Goal: Task Accomplishment & Management: Manage account settings

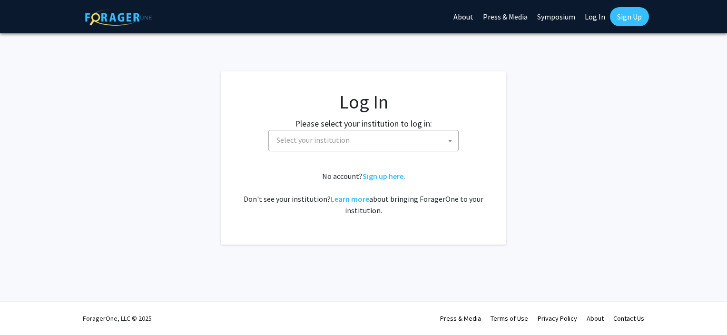
select select
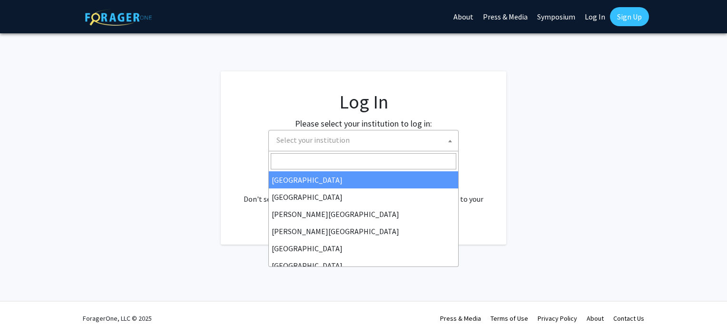
click at [283, 145] on span "Select your institution" at bounding box center [365, 140] width 185 height 20
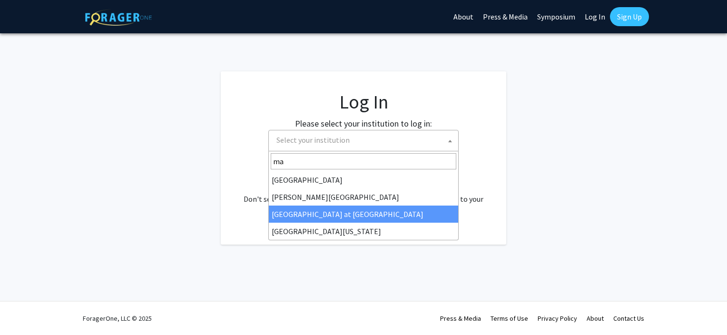
type input "ma"
select select "18"
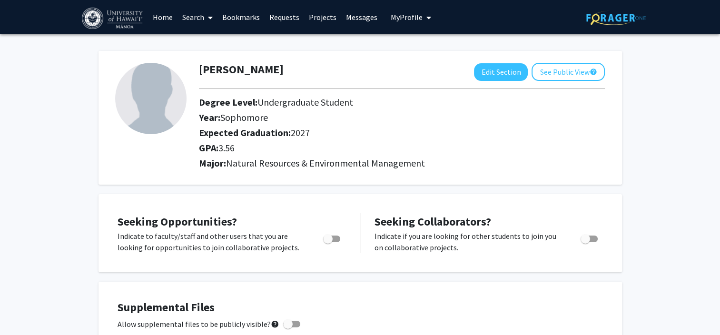
click at [422, 18] on span "My profile dropdown to access profile and logout" at bounding box center [426, 17] width 9 height 33
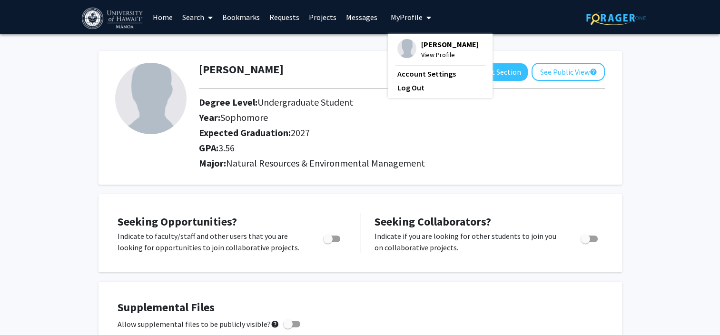
click at [428, 56] on span "View Profile" at bounding box center [450, 54] width 58 height 10
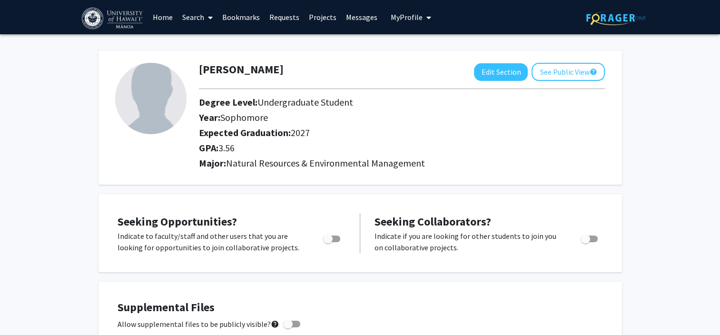
click at [415, 30] on button "My Profile" at bounding box center [411, 17] width 46 height 34
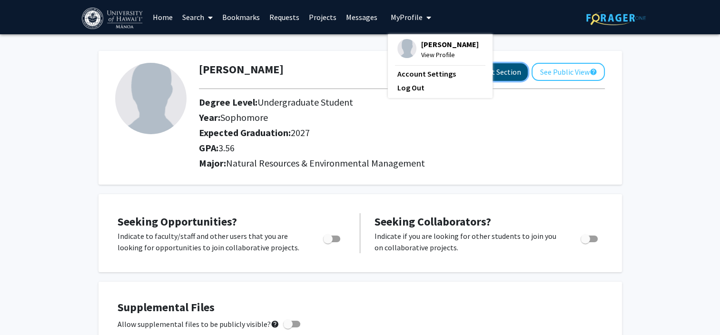
click at [491, 69] on button "Edit Section" at bounding box center [501, 72] width 54 height 18
select select "sophomore"
select select "2027"
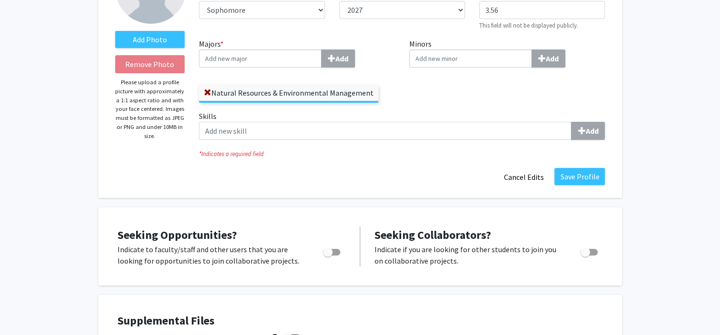
scroll to position [123, 0]
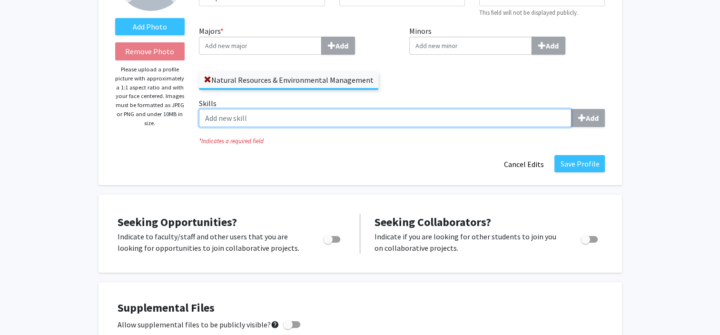
click at [460, 117] on input "Skills Add" at bounding box center [385, 118] width 372 height 18
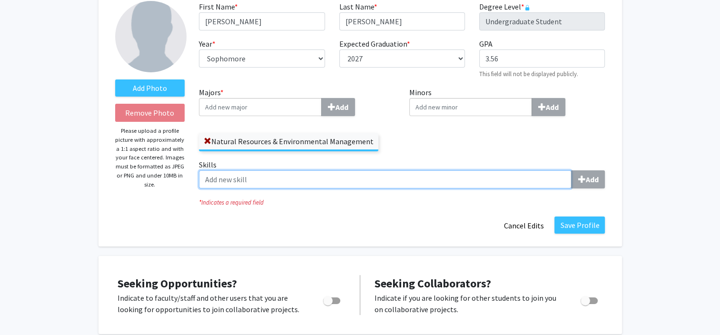
scroll to position [61, 0]
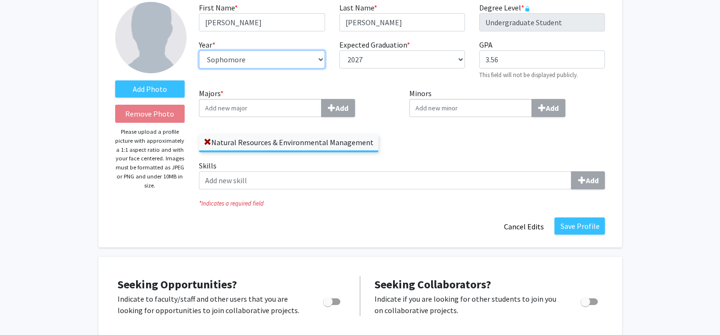
click at [304, 63] on select "--- First-year Sophomore Junior Senior Postbaccalaureate Certificate" at bounding box center [262, 59] width 126 height 18
select select "junior"
click at [199, 50] on select "--- First-year Sophomore Junior Senior Postbaccalaureate Certificate" at bounding box center [262, 59] width 126 height 18
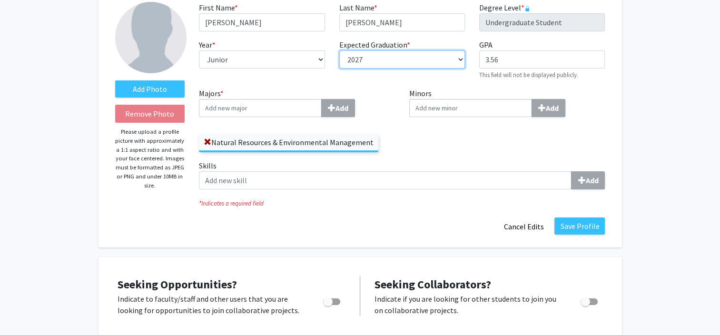
click at [363, 60] on select "--- 2018 2019 2020 2021 2022 2023 2024 2025 2026 2027 2028 2029 2030 2031" at bounding box center [402, 59] width 126 height 18
select select "2026"
click at [339, 50] on select "--- 2018 2019 2020 2021 2022 2023 2024 2025 2026 2027 2028 2029 2030 2031" at bounding box center [402, 59] width 126 height 18
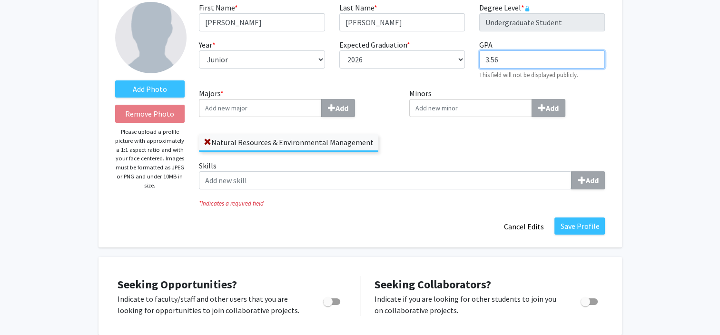
drag, startPoint x: 516, startPoint y: 57, endPoint x: 476, endPoint y: 60, distance: 39.6
click at [476, 60] on div "GPA required 3.56 This field will not be displayed publicly." at bounding box center [542, 59] width 140 height 41
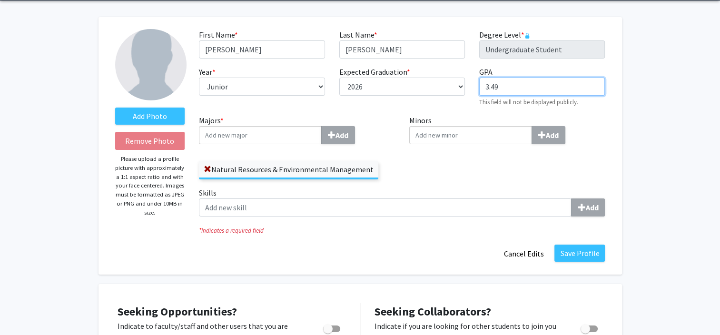
scroll to position [36, 0]
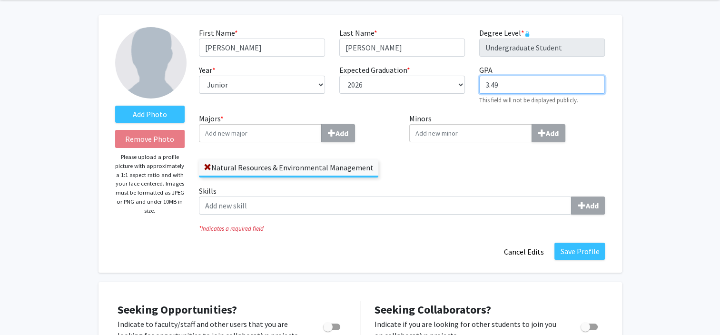
type input "3.49"
click at [606, 99] on div "GPA required 3.49 This field will not be displayed publicly." at bounding box center [542, 84] width 140 height 41
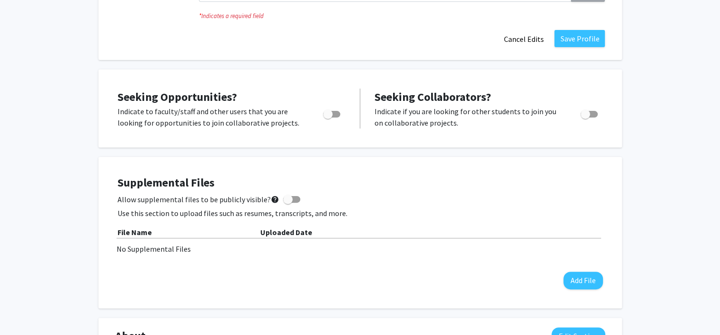
scroll to position [249, 0]
click at [582, 40] on button "Save Profile" at bounding box center [579, 37] width 50 height 17
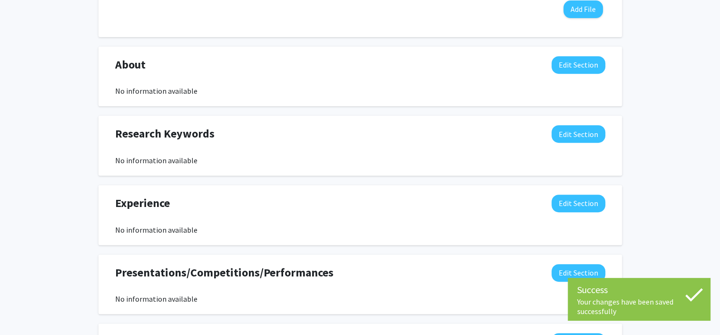
scroll to position [398, 0]
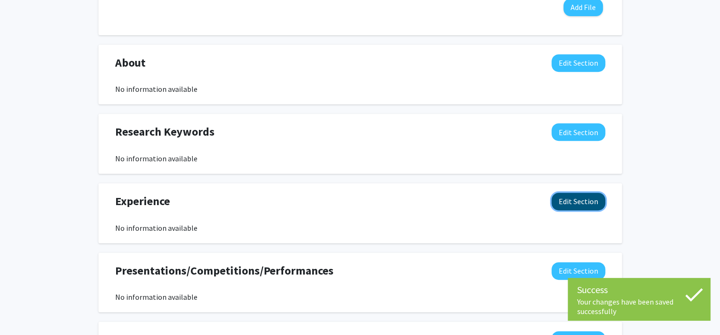
click at [578, 202] on button "Edit Section" at bounding box center [578, 202] width 54 height 18
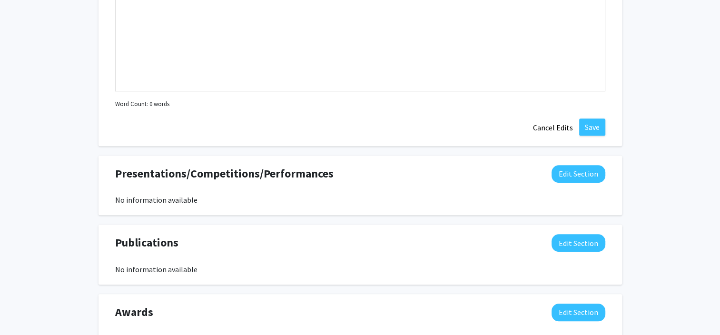
scroll to position [779, 0]
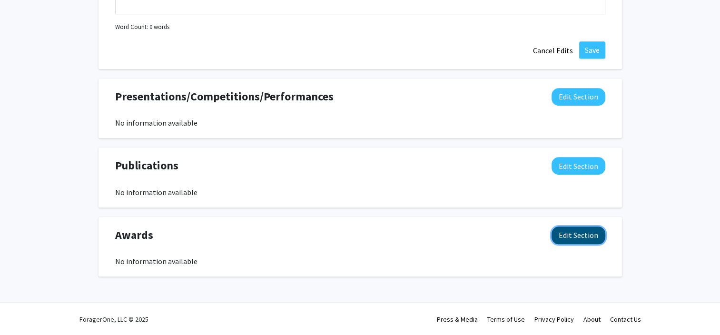
click at [565, 233] on button "Edit Section" at bounding box center [578, 235] width 54 height 18
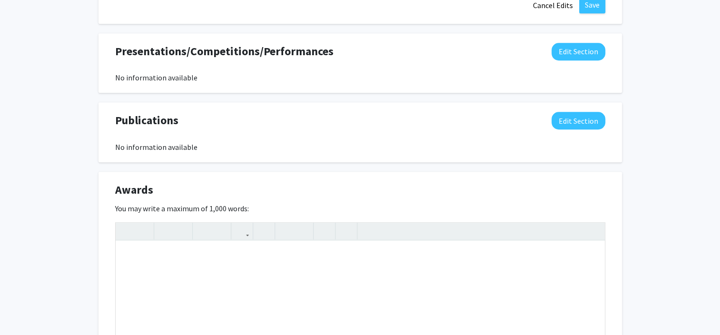
scroll to position [825, 0]
click at [348, 254] on div "Note to users with screen readers: Please deactivate our accessibility plugin f…" at bounding box center [360, 311] width 489 height 143
click at [157, 254] on p "Deans list 2024" at bounding box center [360, 255] width 470 height 11
click at [188, 255] on p "Deans list spring 2024" at bounding box center [360, 255] width 470 height 11
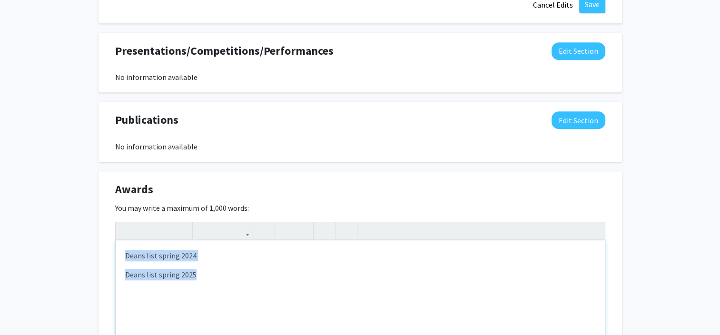
drag, startPoint x: 124, startPoint y: 253, endPoint x: 223, endPoint y: 278, distance: 101.6
click at [223, 278] on div "Deans list spring 2024 Deans list spring 2025" at bounding box center [360, 311] width 489 height 143
type textarea "<p><ul><li>Deans list spring 2024</li><li>Deans list spring 2025</li></ul></p>"
click at [289, 230] on icon "button" at bounding box center [286, 231] width 8 height 16
click at [244, 261] on li "Deans list spring 2025" at bounding box center [369, 266] width 451 height 11
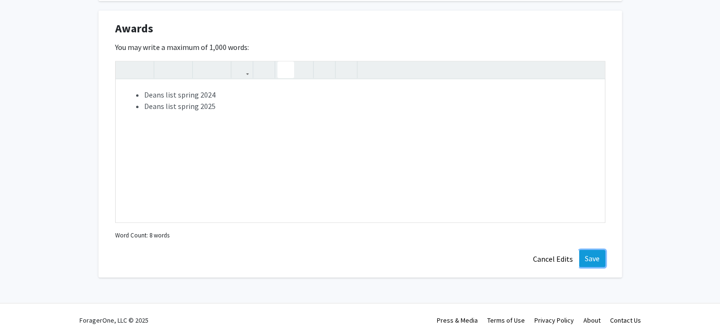
click at [590, 251] on button "Save" at bounding box center [592, 258] width 26 height 17
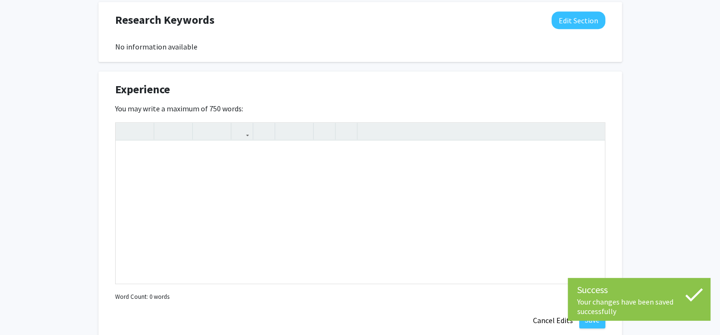
scroll to position [511, 0]
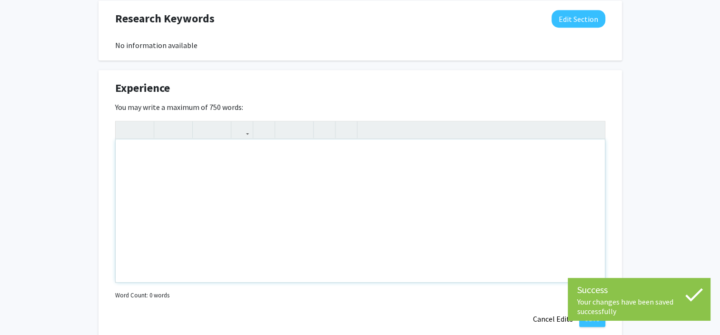
click at [410, 199] on div "Note to users with screen readers: Please deactivate our accessibility plugin f…" at bounding box center [360, 210] width 489 height 143
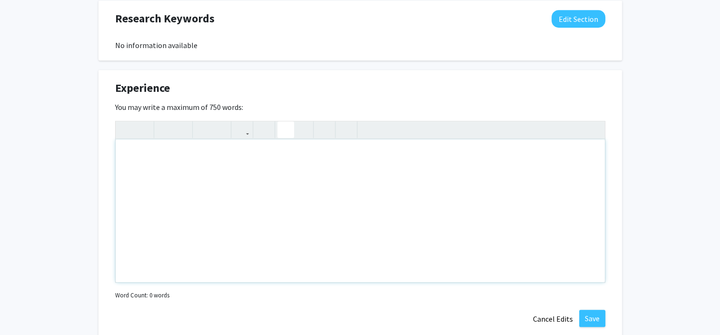
click at [282, 122] on use "button" at bounding box center [282, 122] width 0 height 0
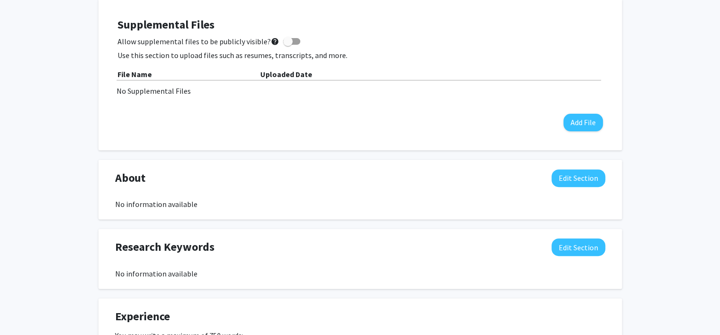
scroll to position [282, 0]
